Goal: Task Accomplishment & Management: Complete application form

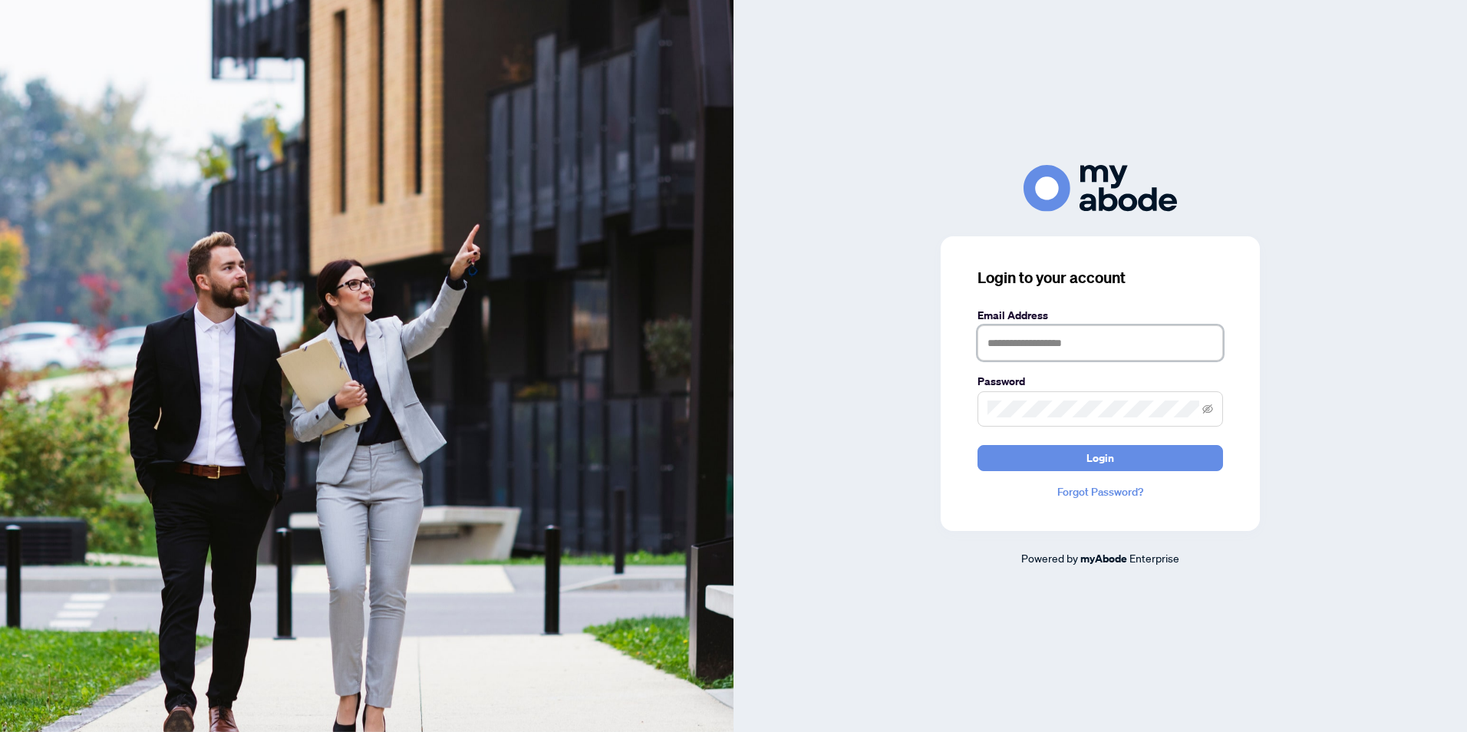
click at [1085, 345] on input "text" at bounding box center [1099, 342] width 245 height 35
type input "**********"
click at [1211, 413] on icon "eye-invisible" at bounding box center [1207, 408] width 11 height 11
click at [1143, 459] on button "Login" at bounding box center [1099, 458] width 245 height 26
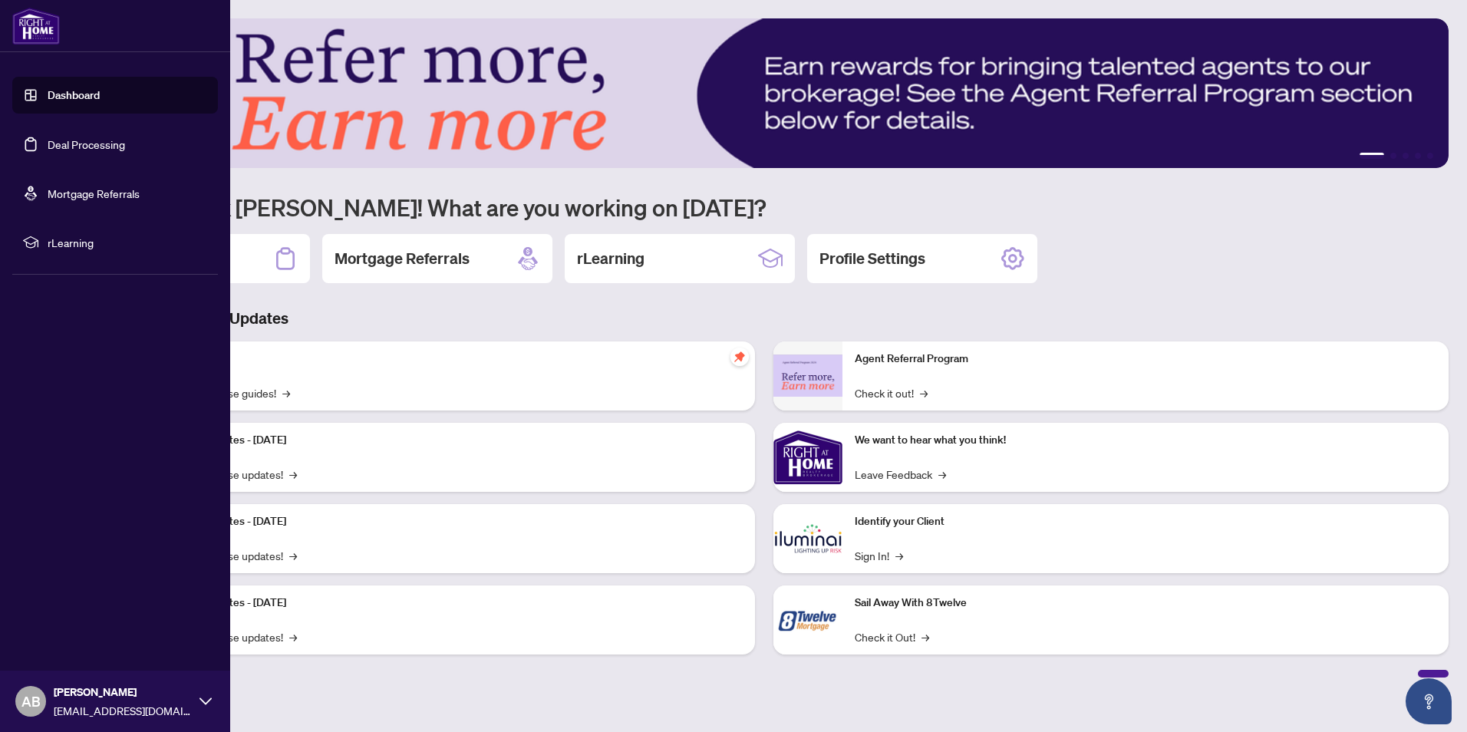
click at [78, 91] on link "Dashboard" at bounding box center [74, 95] width 52 height 14
click at [99, 141] on link "Deal Processing" at bounding box center [86, 144] width 77 height 14
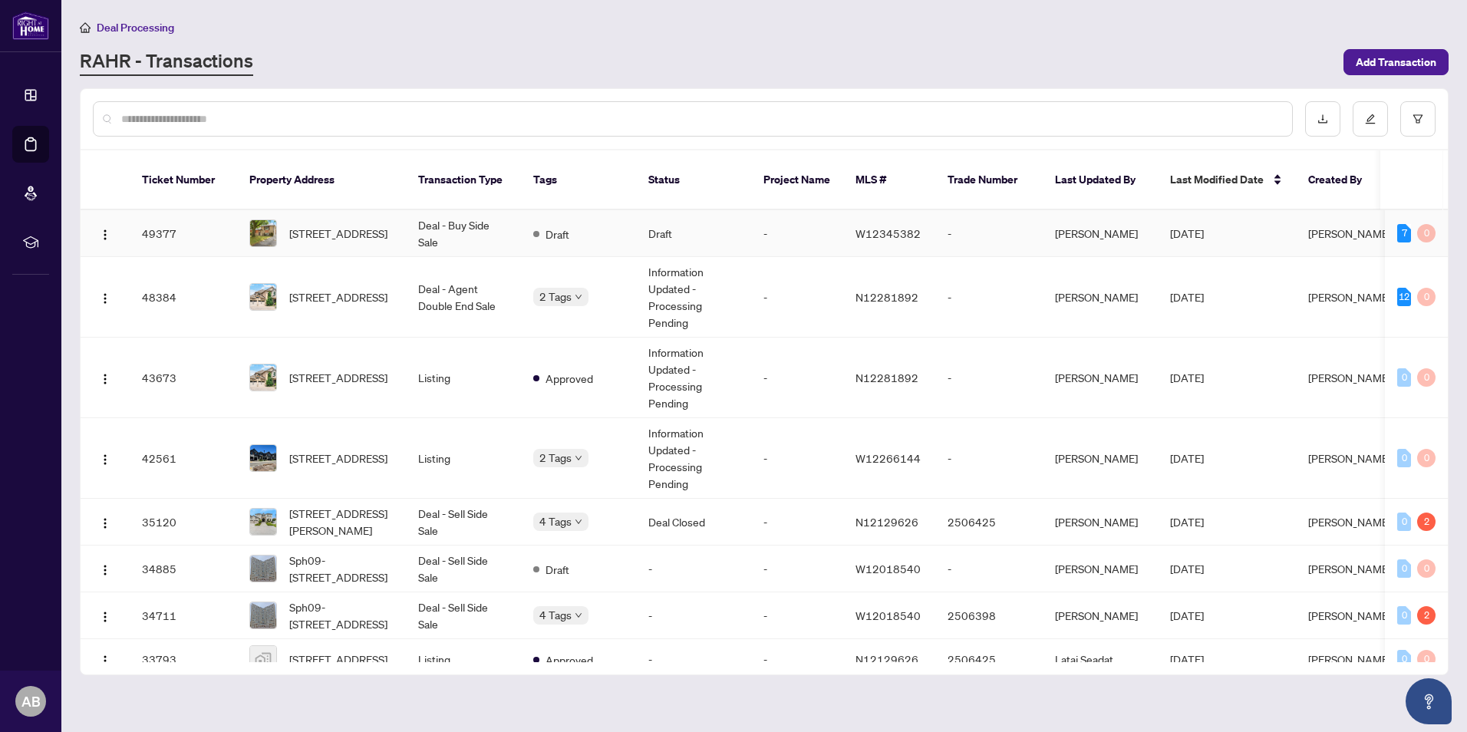
click at [731, 210] on td "Draft" at bounding box center [693, 233] width 115 height 47
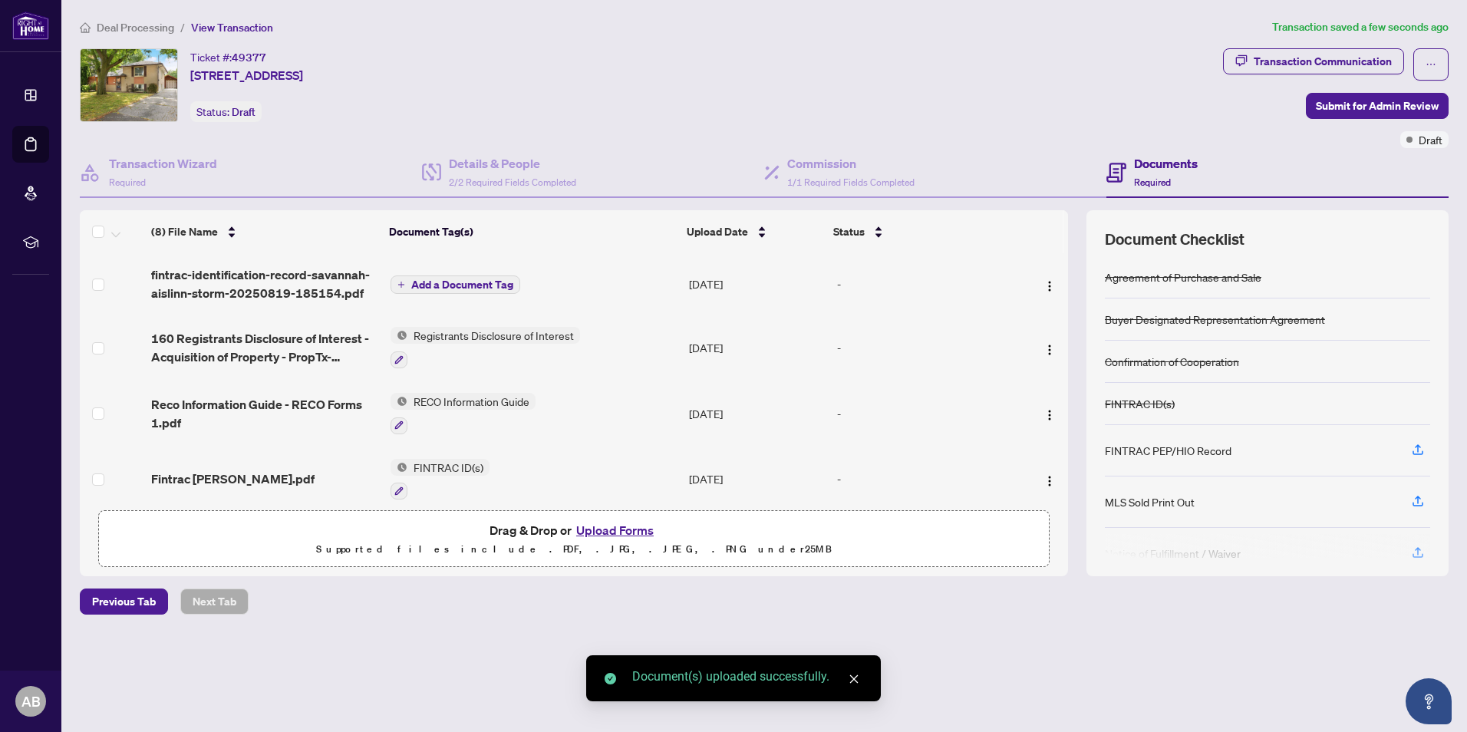
click at [445, 285] on span "Add a Document Tag" at bounding box center [462, 284] width 102 height 11
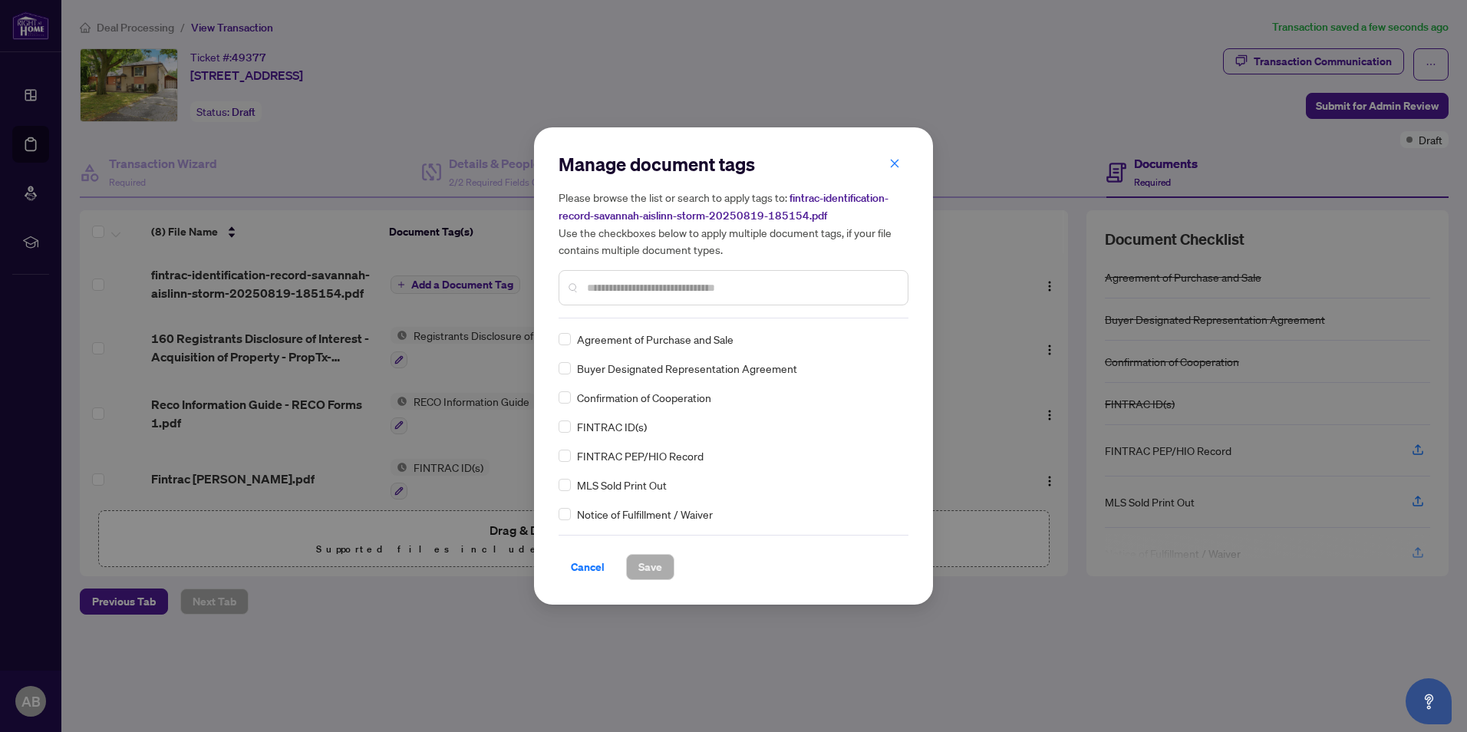
click at [598, 291] on input "text" at bounding box center [741, 287] width 308 height 17
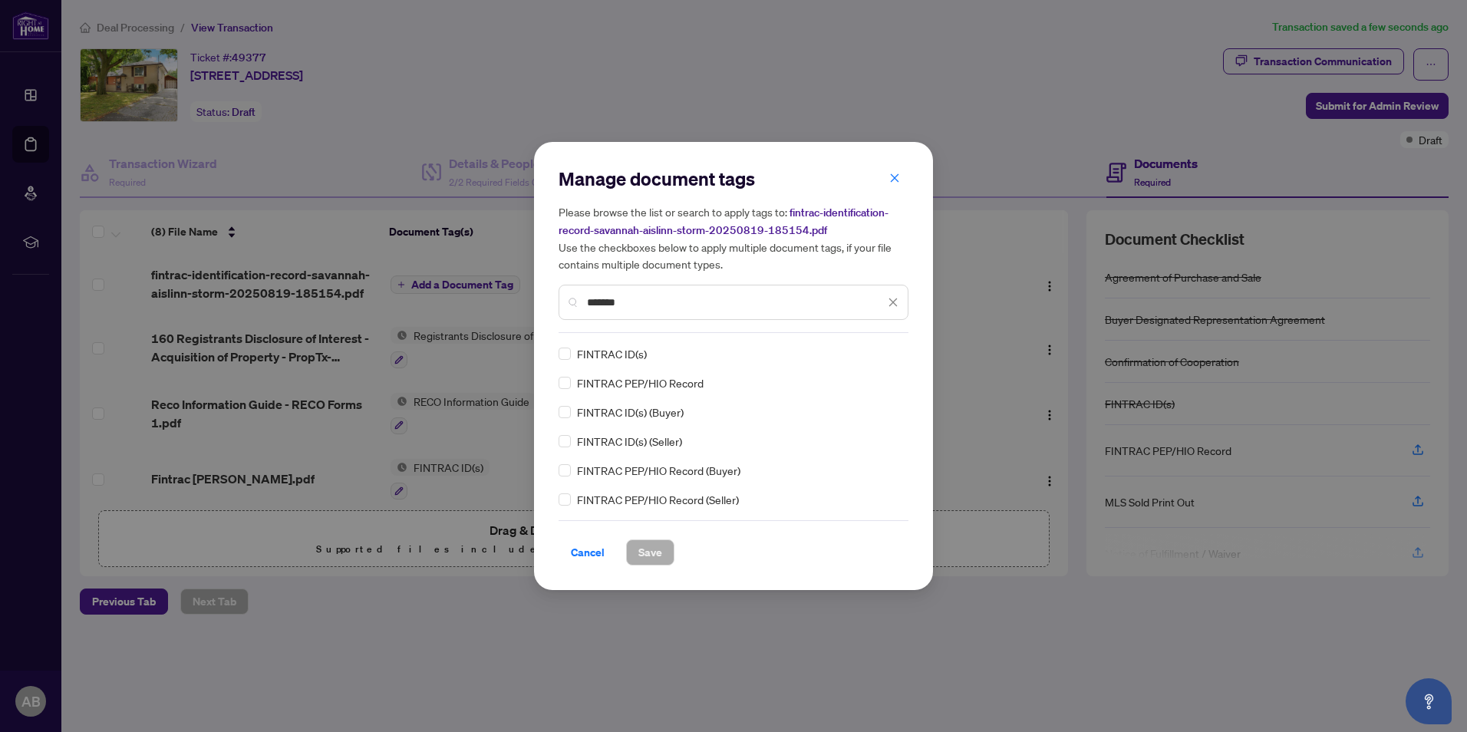
type input "*******"
click at [650, 553] on span "Save" at bounding box center [650, 552] width 24 height 25
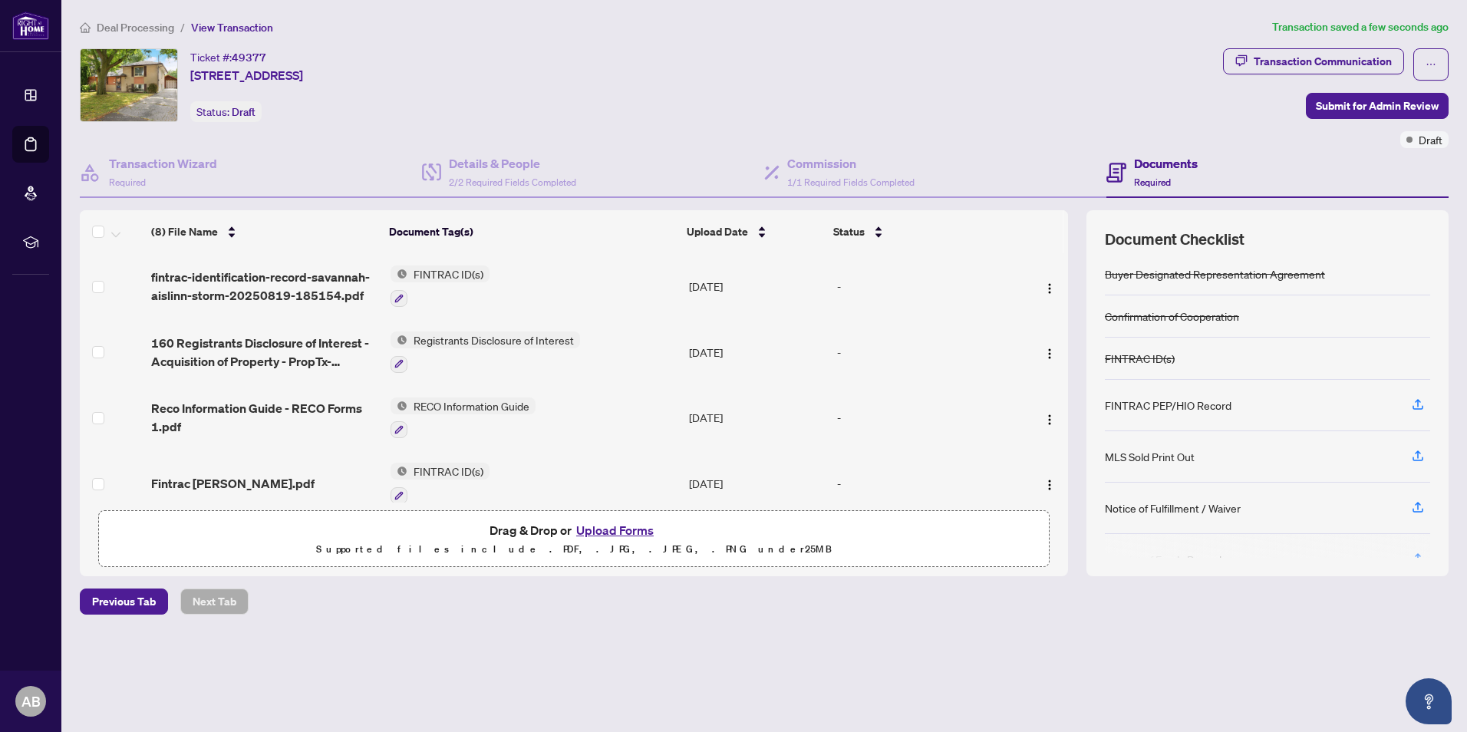
scroll to position [153, 0]
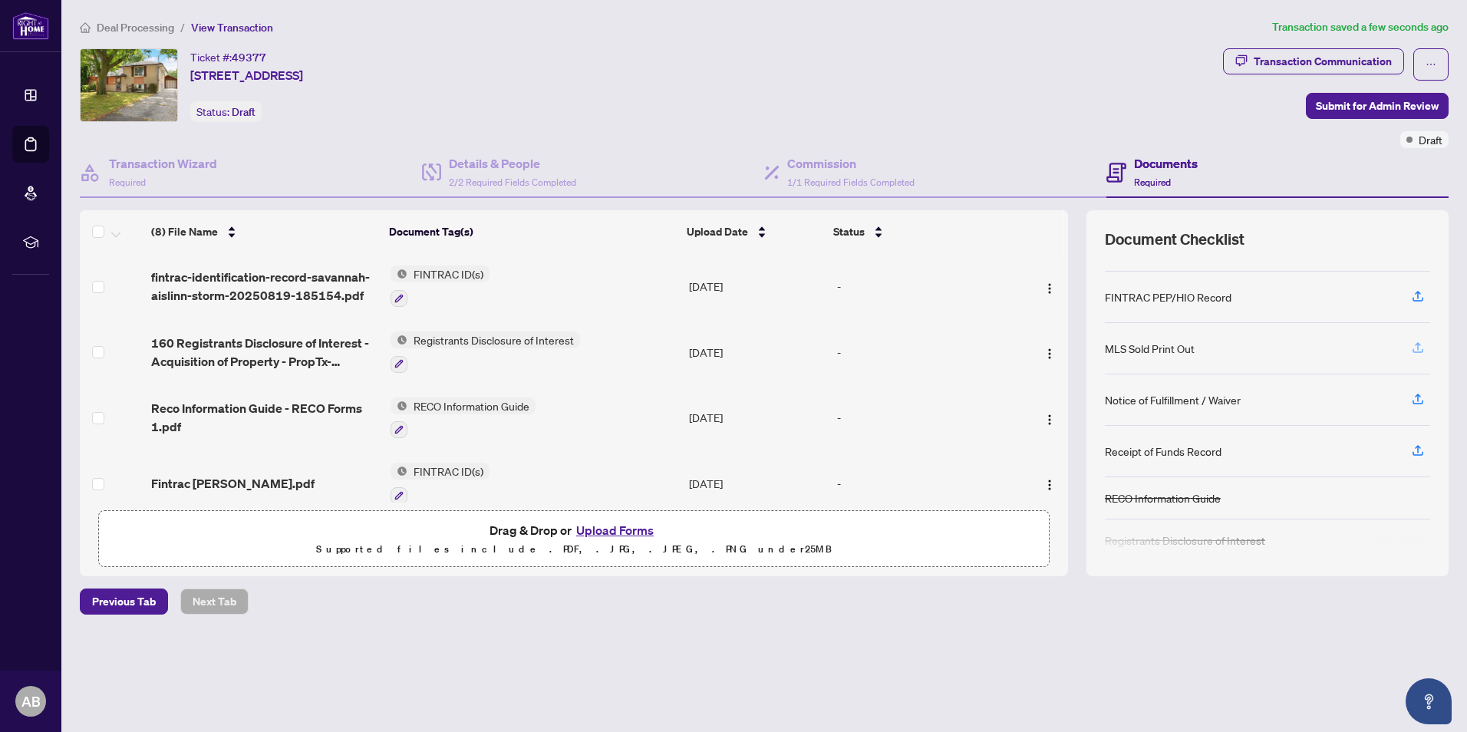
click at [1414, 350] on icon "button" at bounding box center [1418, 348] width 14 height 14
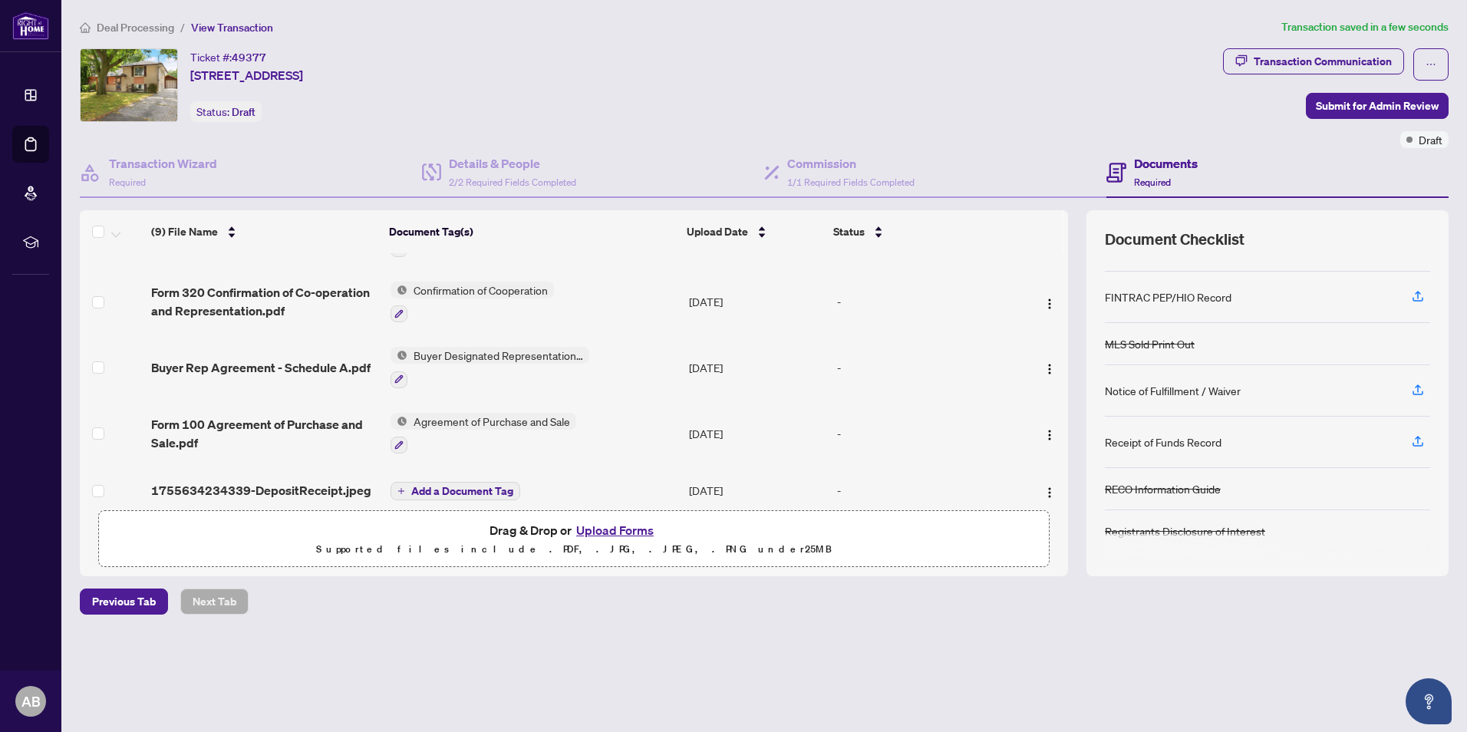
scroll to position [328, 0]
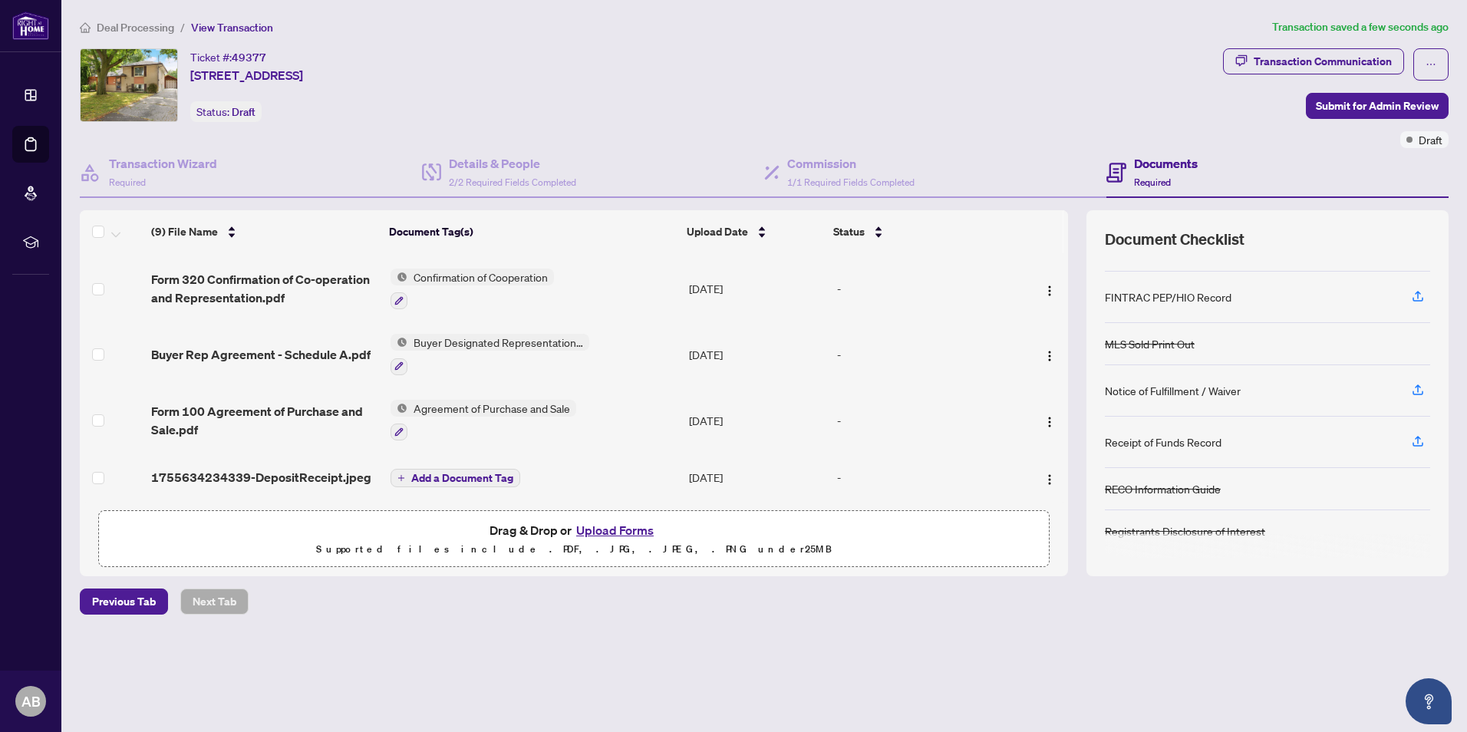
click at [486, 475] on span "Add a Document Tag" at bounding box center [462, 478] width 102 height 11
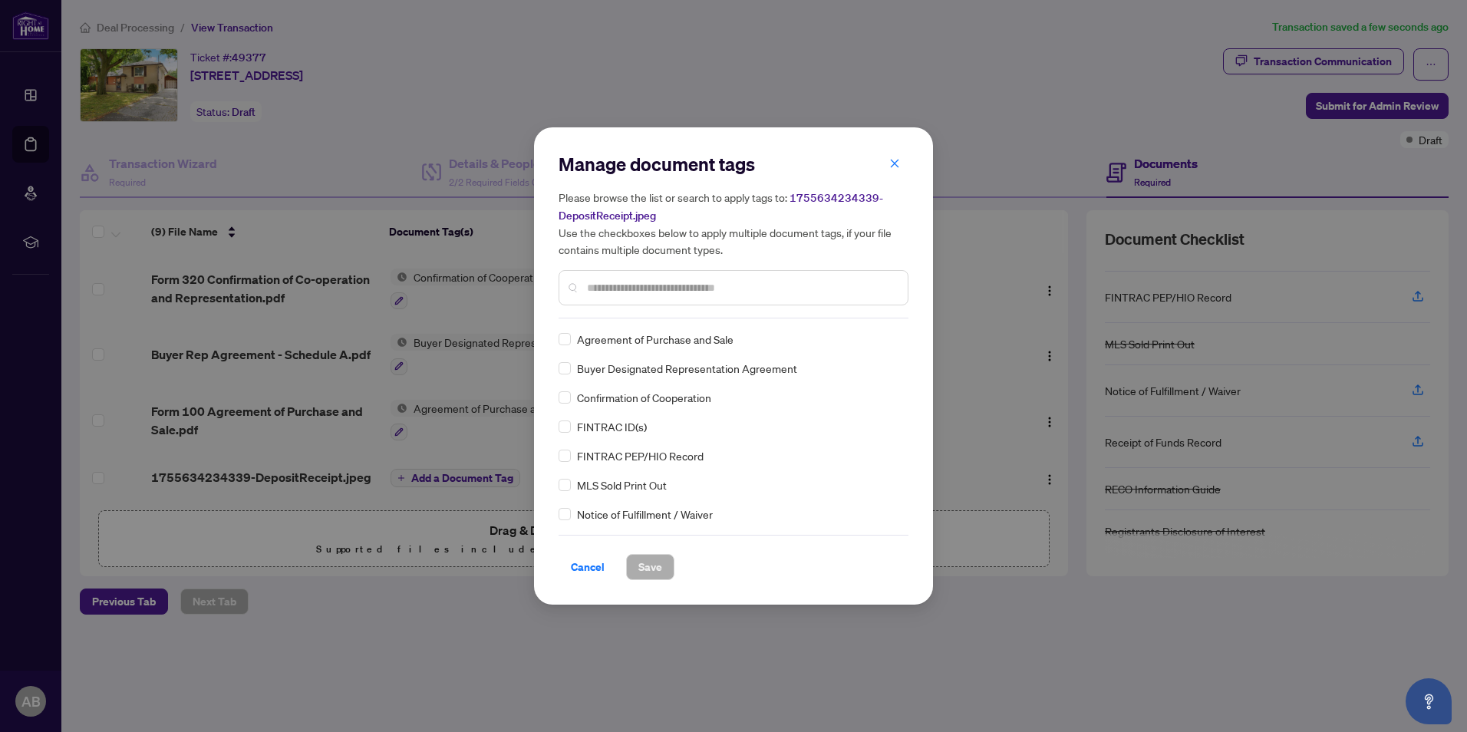
click at [621, 275] on div at bounding box center [733, 287] width 350 height 35
click at [617, 289] on input "text" at bounding box center [741, 287] width 308 height 17
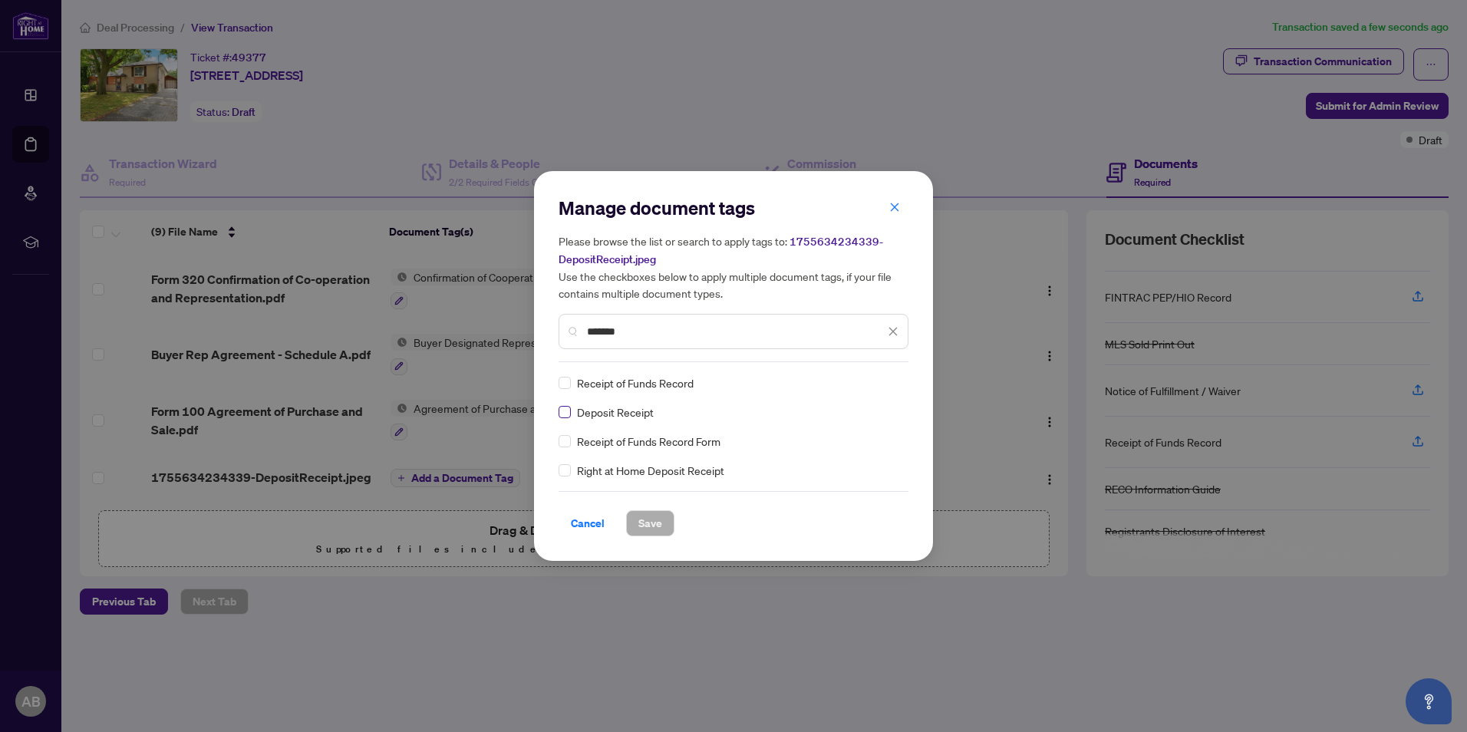
type input "*******"
click at [652, 526] on span "Save" at bounding box center [650, 523] width 24 height 25
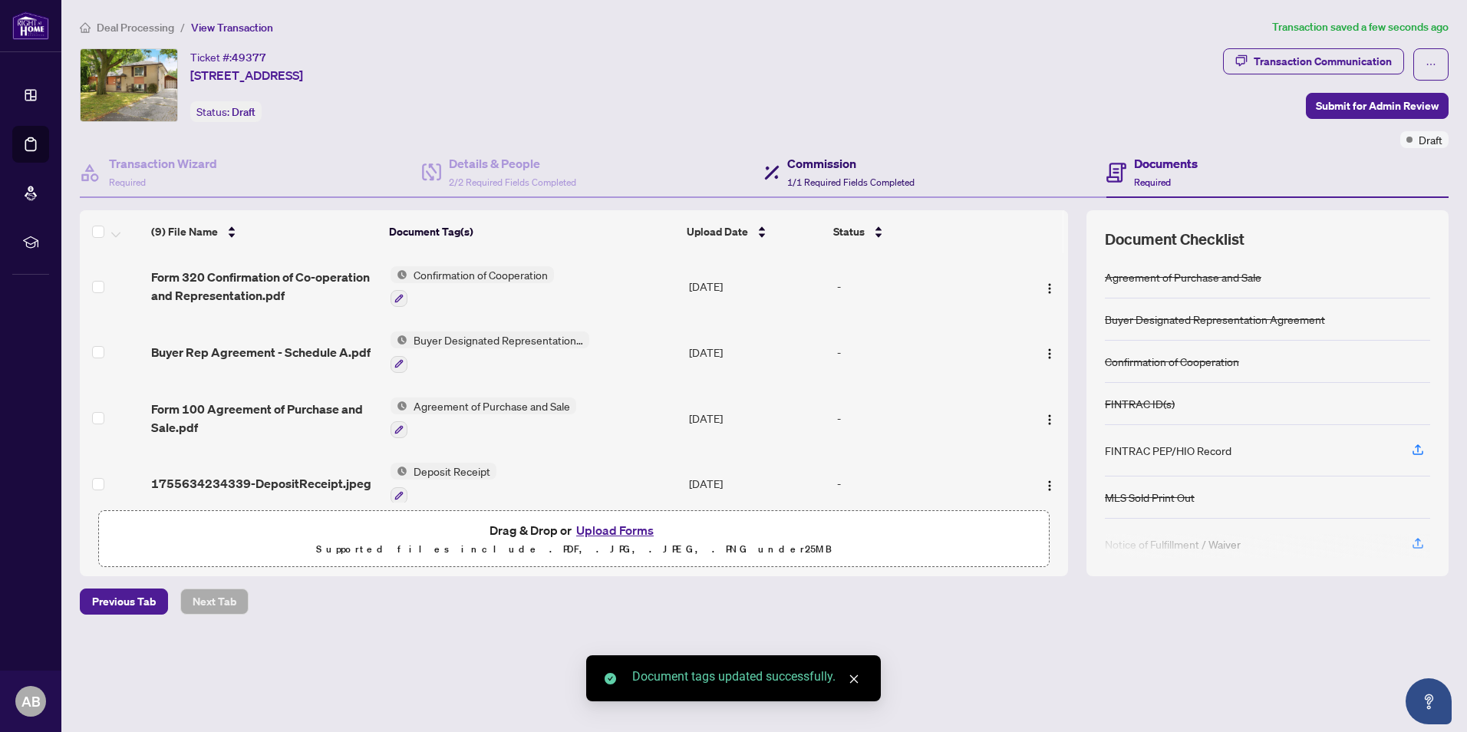
click at [838, 175] on div "Commission 1/1 Required Fields Completed" at bounding box center [850, 172] width 127 height 36
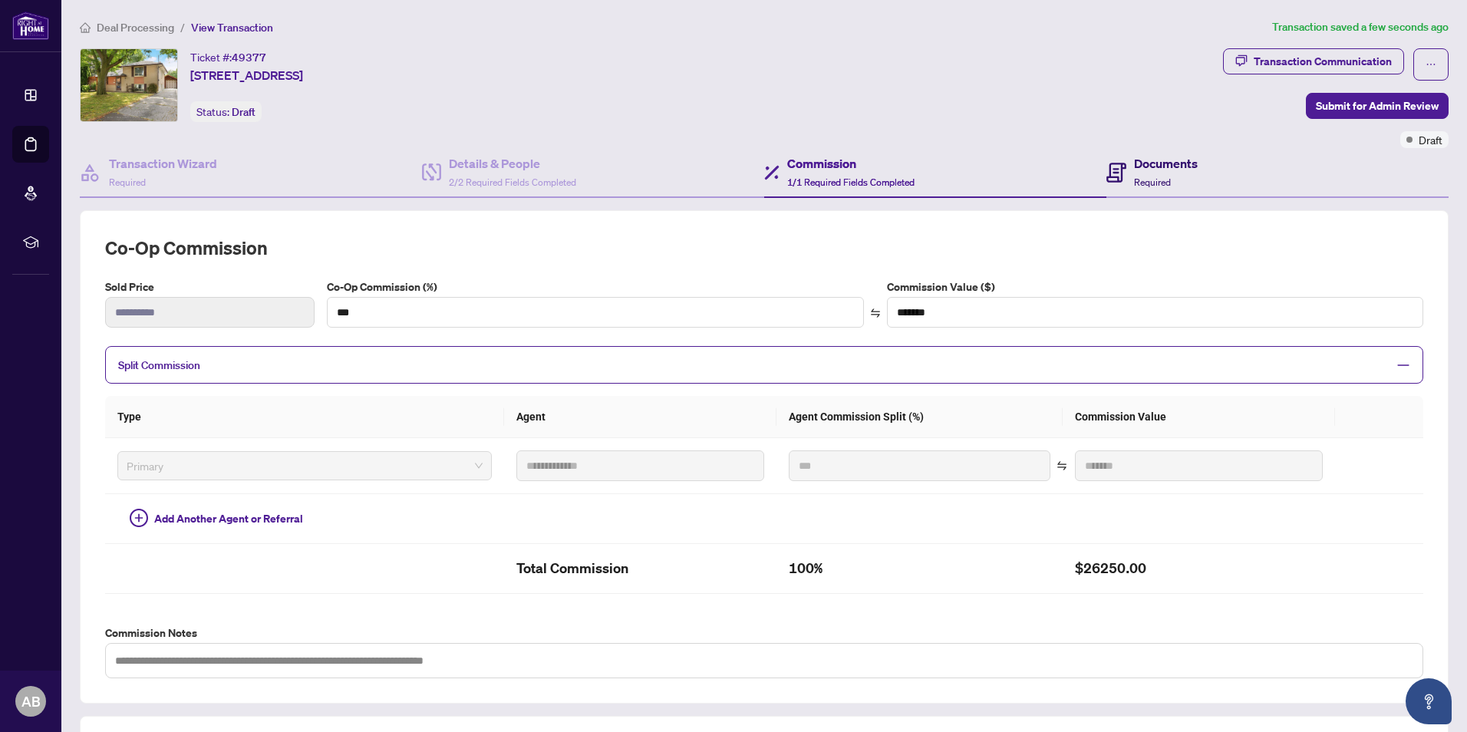
click at [1144, 182] on span "Required" at bounding box center [1152, 182] width 37 height 12
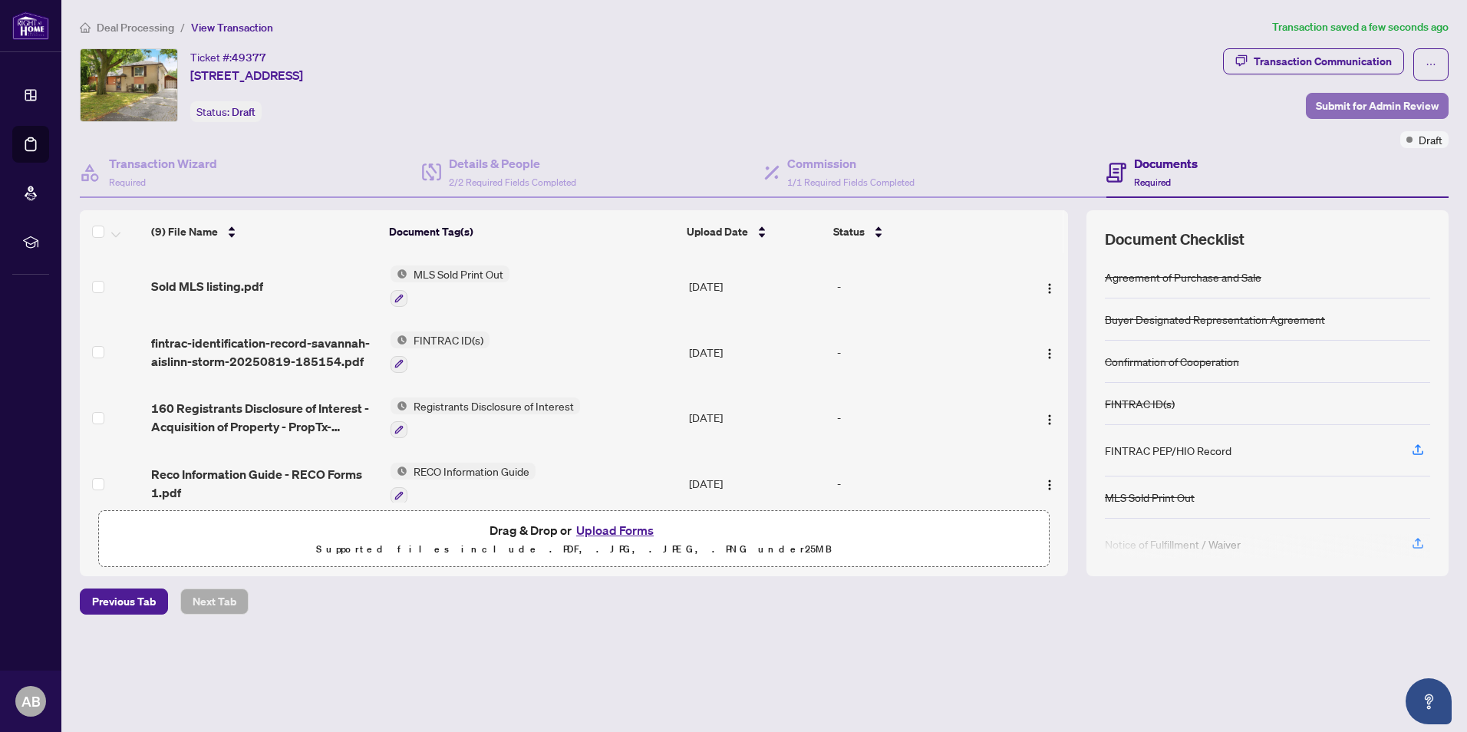
click at [1379, 107] on span "Submit for Admin Review" at bounding box center [1377, 106] width 123 height 25
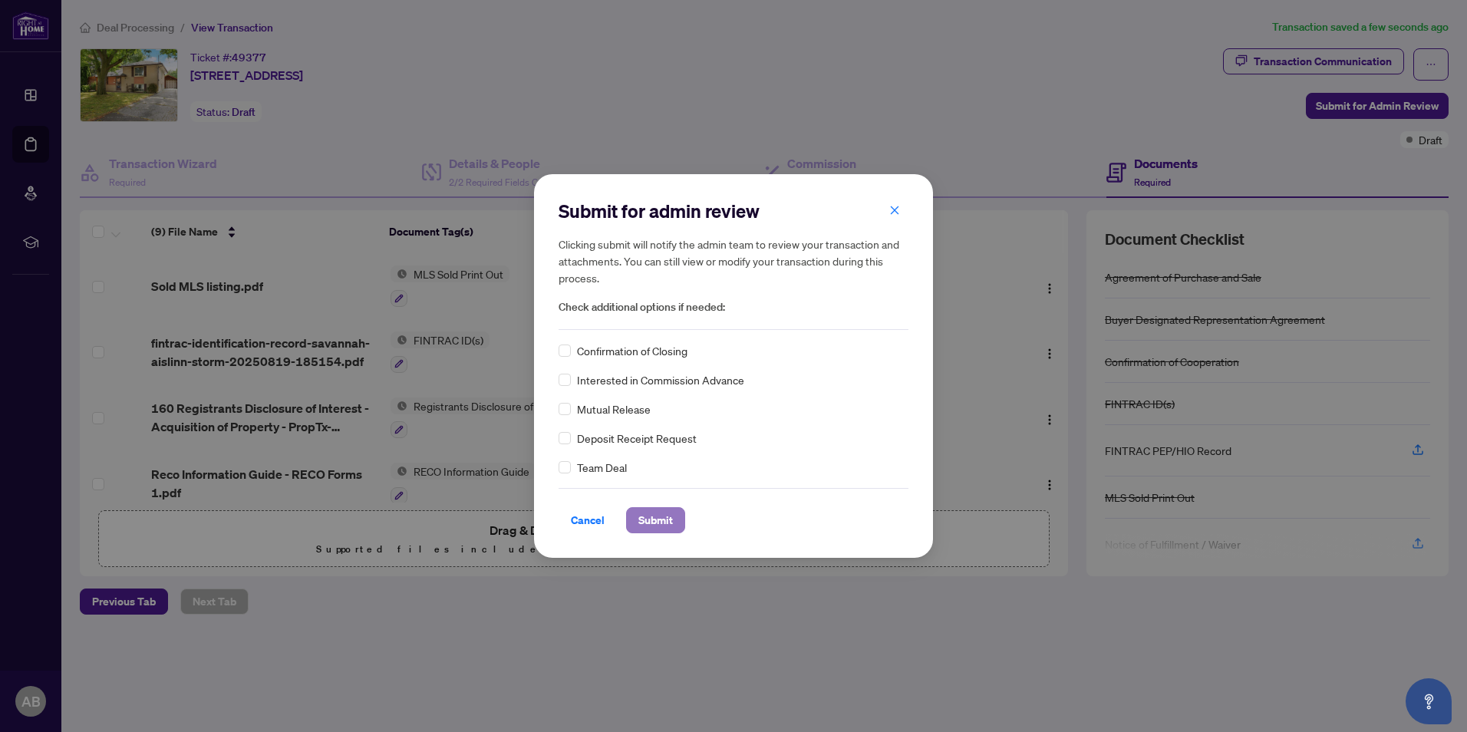
click at [665, 523] on span "Submit" at bounding box center [655, 520] width 35 height 25
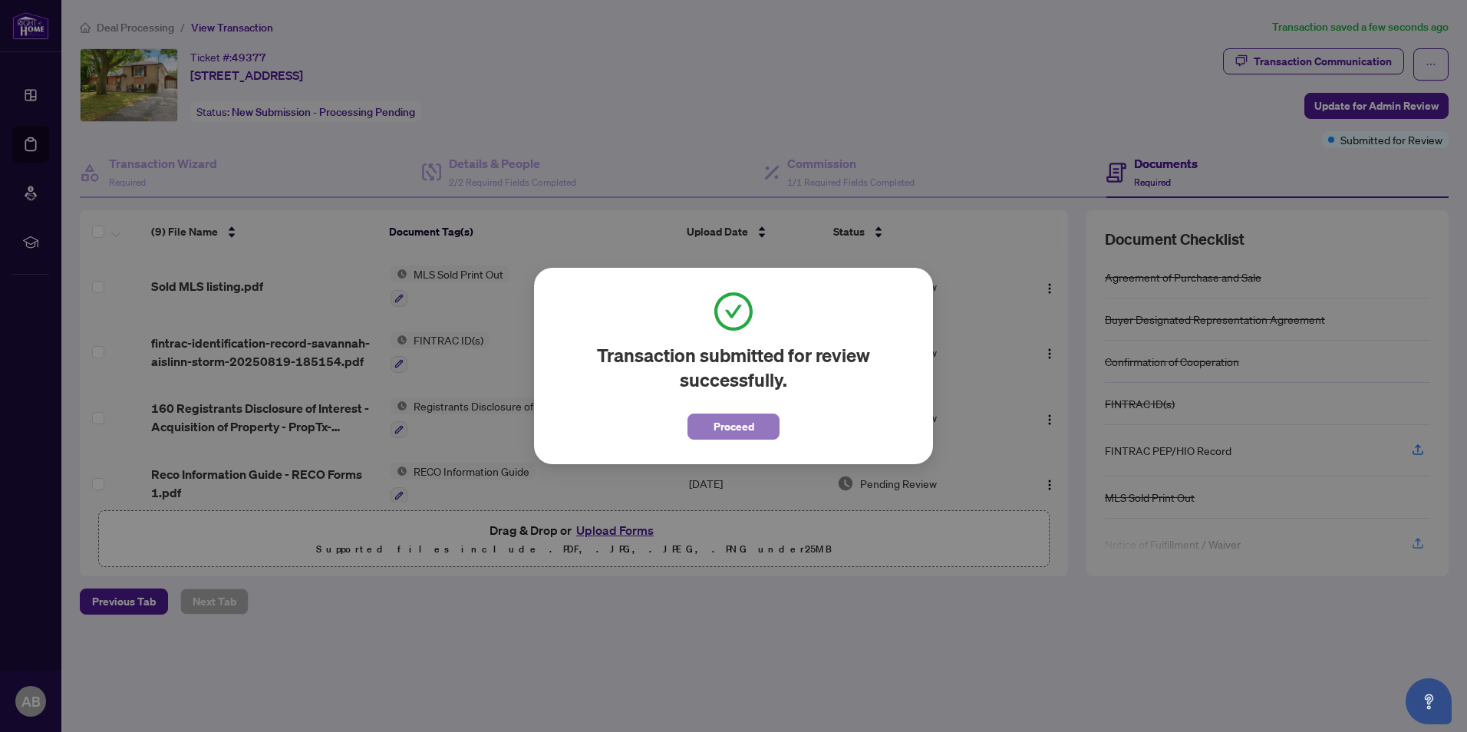
click at [716, 420] on span "Proceed" at bounding box center [733, 426] width 41 height 25
